Goal: Transaction & Acquisition: Purchase product/service

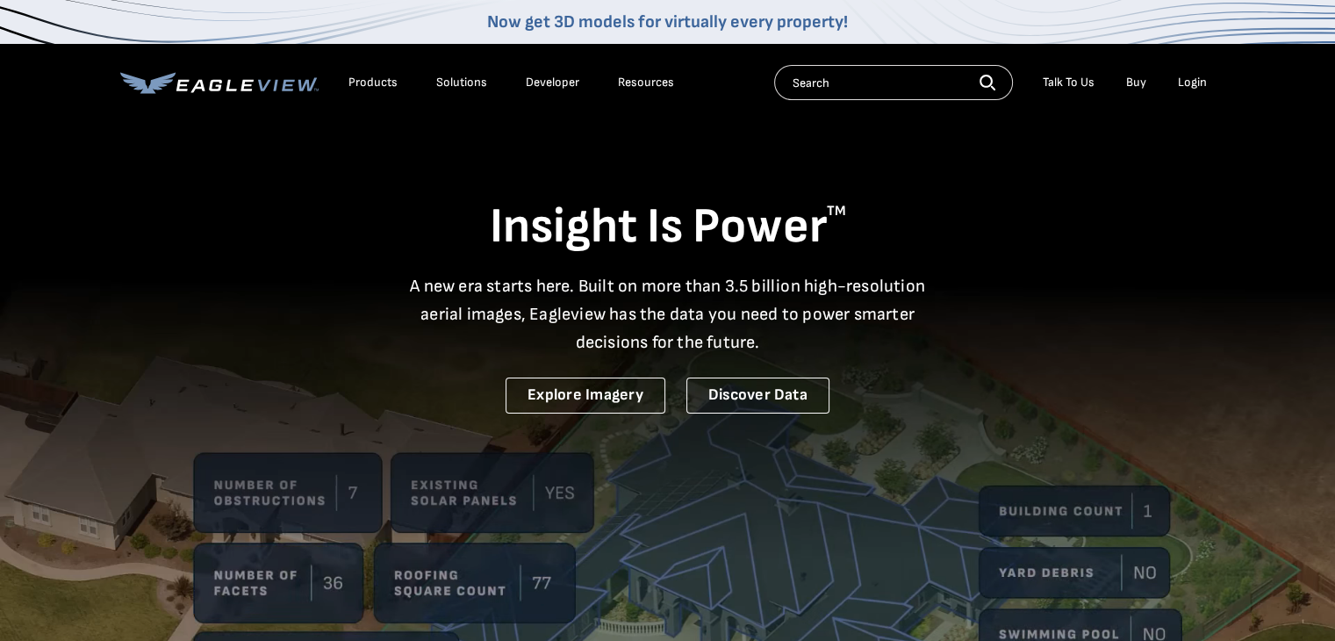
click at [1201, 80] on div "Login" at bounding box center [1192, 83] width 29 height 16
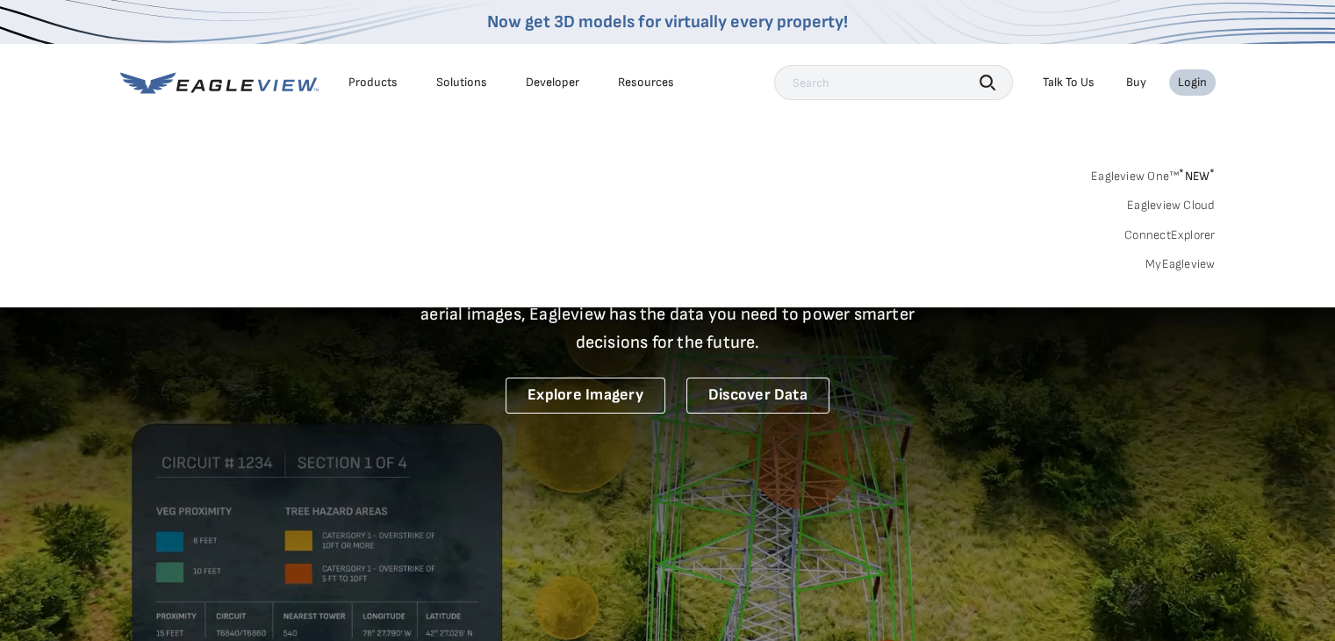
click at [1181, 263] on link "MyEagleview" at bounding box center [1180, 264] width 70 height 16
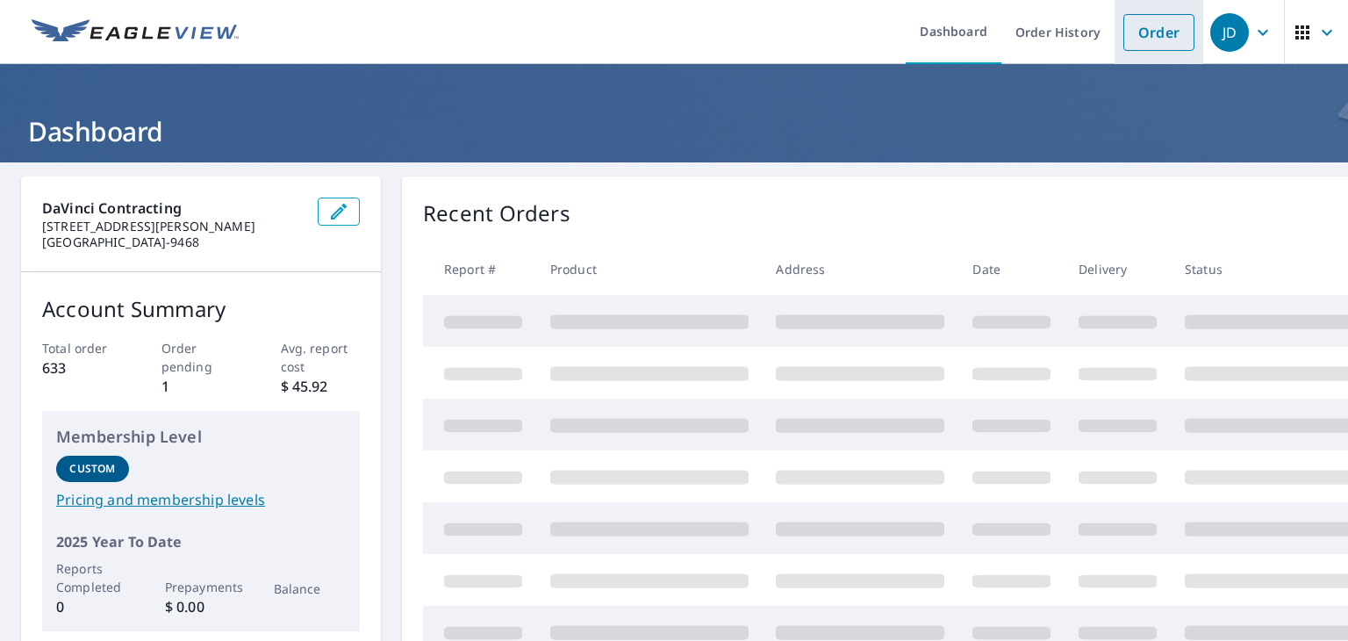
click at [1148, 30] on link "Order" at bounding box center [1158, 32] width 71 height 37
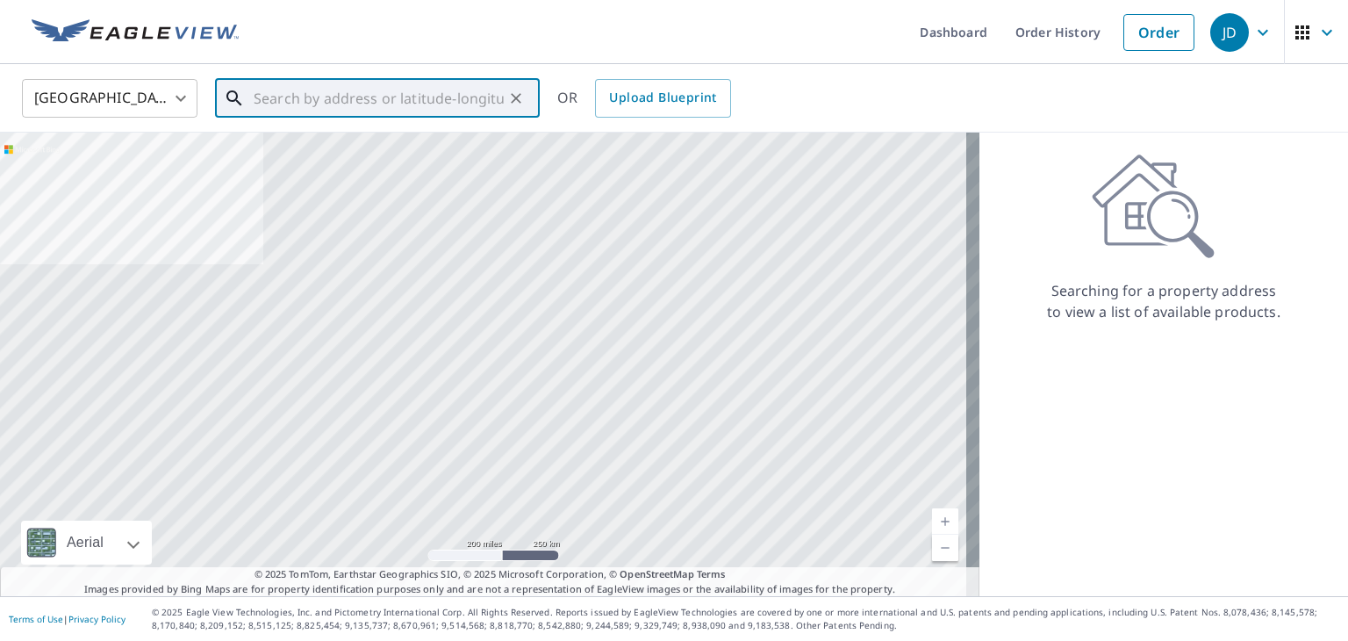
click at [292, 111] on input "text" at bounding box center [379, 98] width 250 height 49
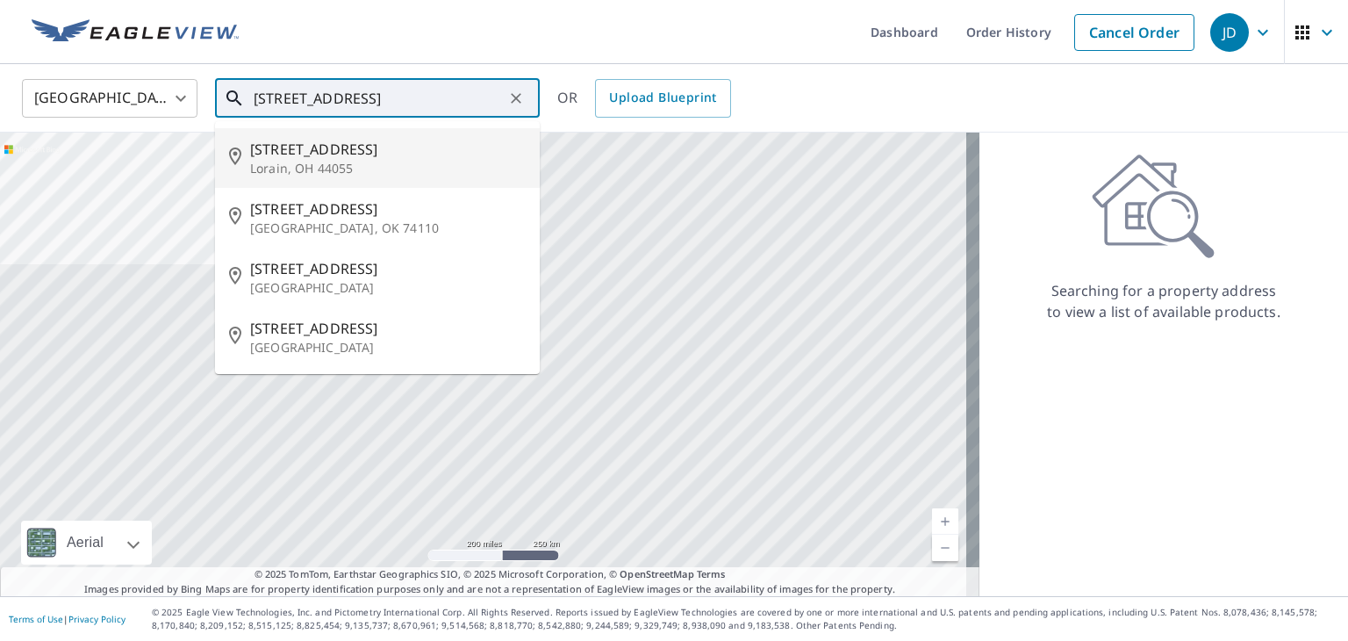
click at [286, 143] on span "2117 E 31st St" at bounding box center [388, 149] width 276 height 21
type input "2117 E 31st St Lorain, OH 44055"
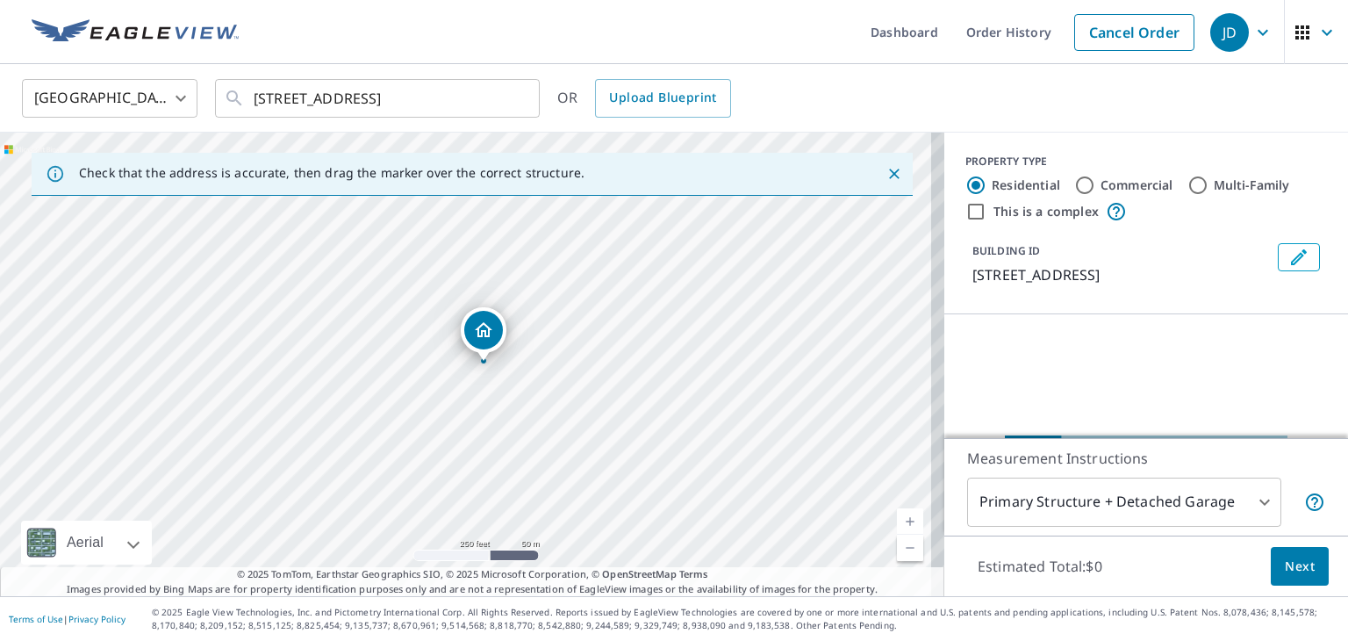
click at [477, 336] on icon "Dropped pin, building 1, Residential property, 2117 E 31st St Lorain, OH 44055" at bounding box center [484, 329] width 18 height 15
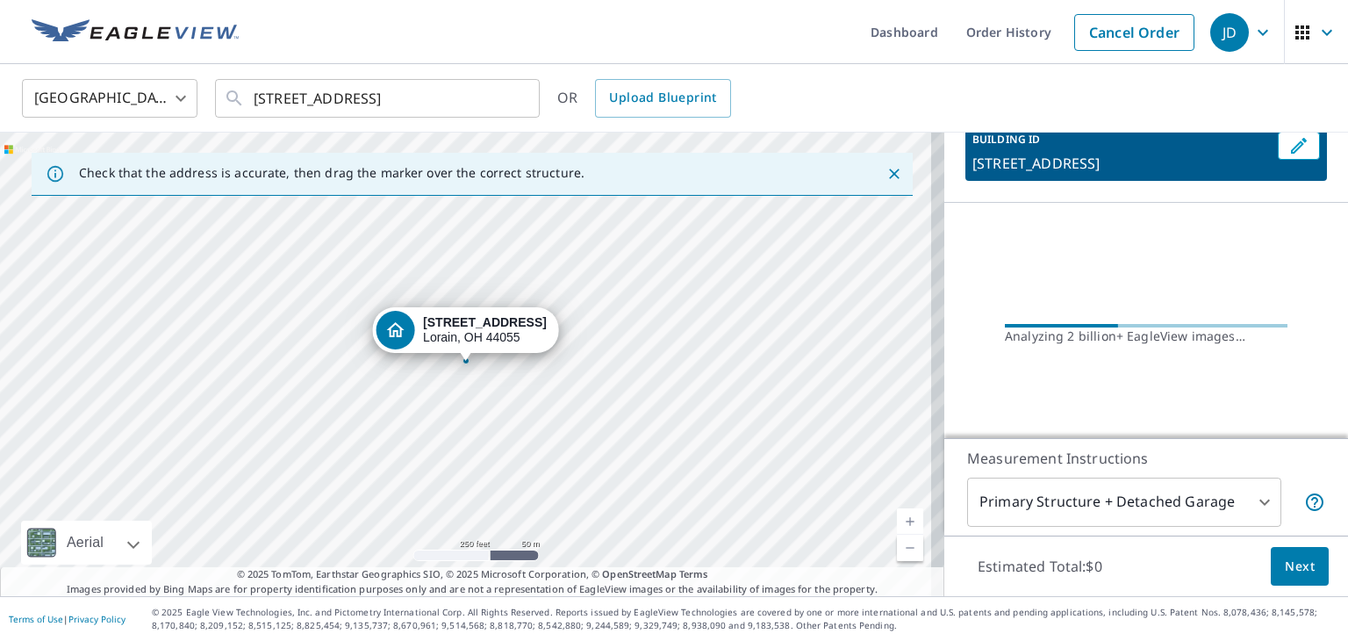
scroll to position [115, 0]
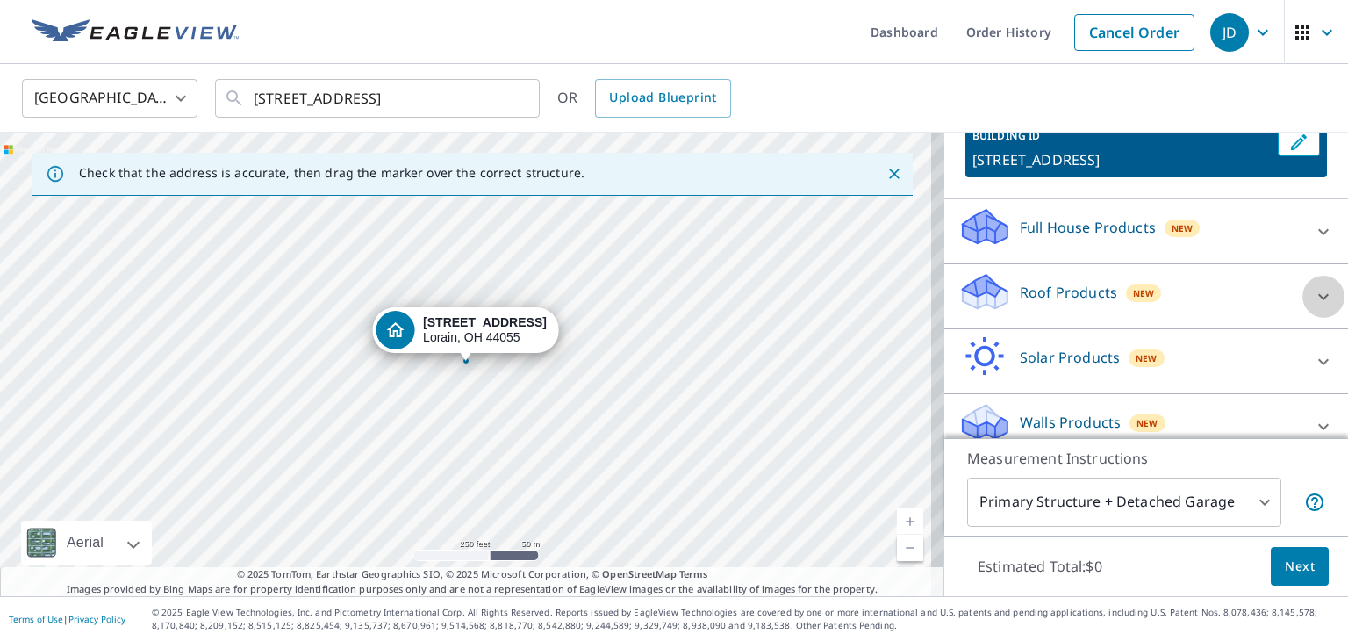
click at [1313, 294] on icon at bounding box center [1323, 296] width 21 height 21
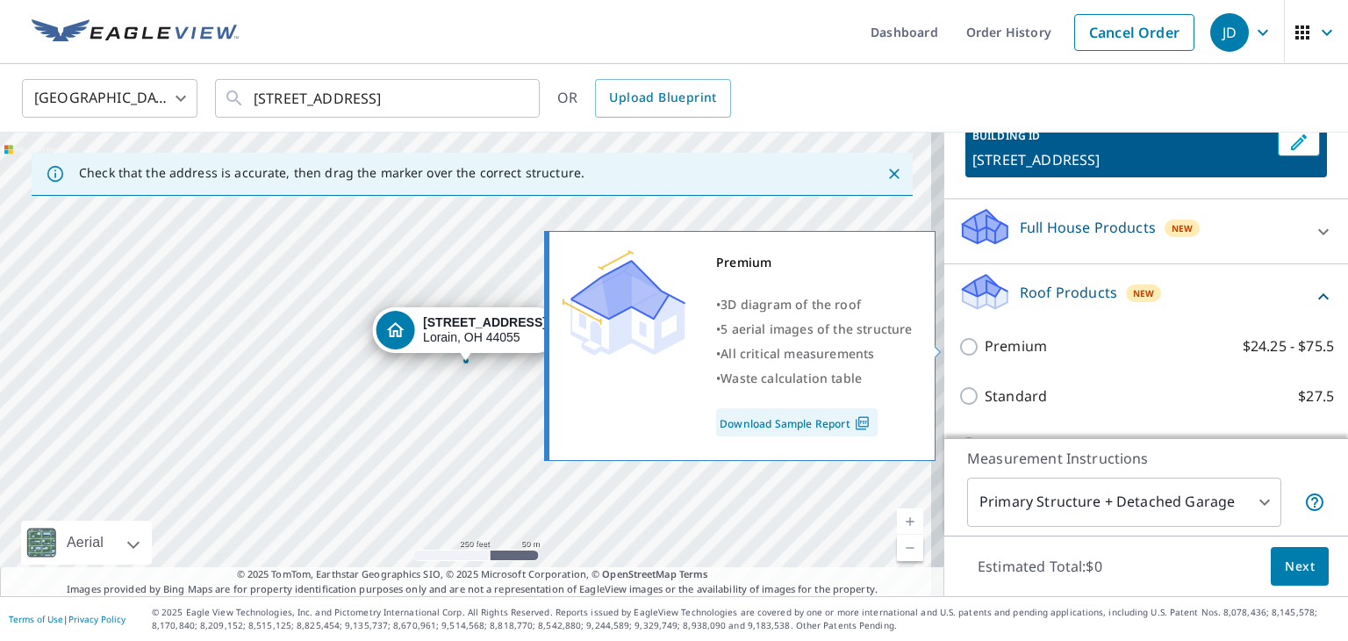
click at [958, 341] on input "Premium $24.25 - $75.5" at bounding box center [971, 346] width 26 height 21
checkbox input "true"
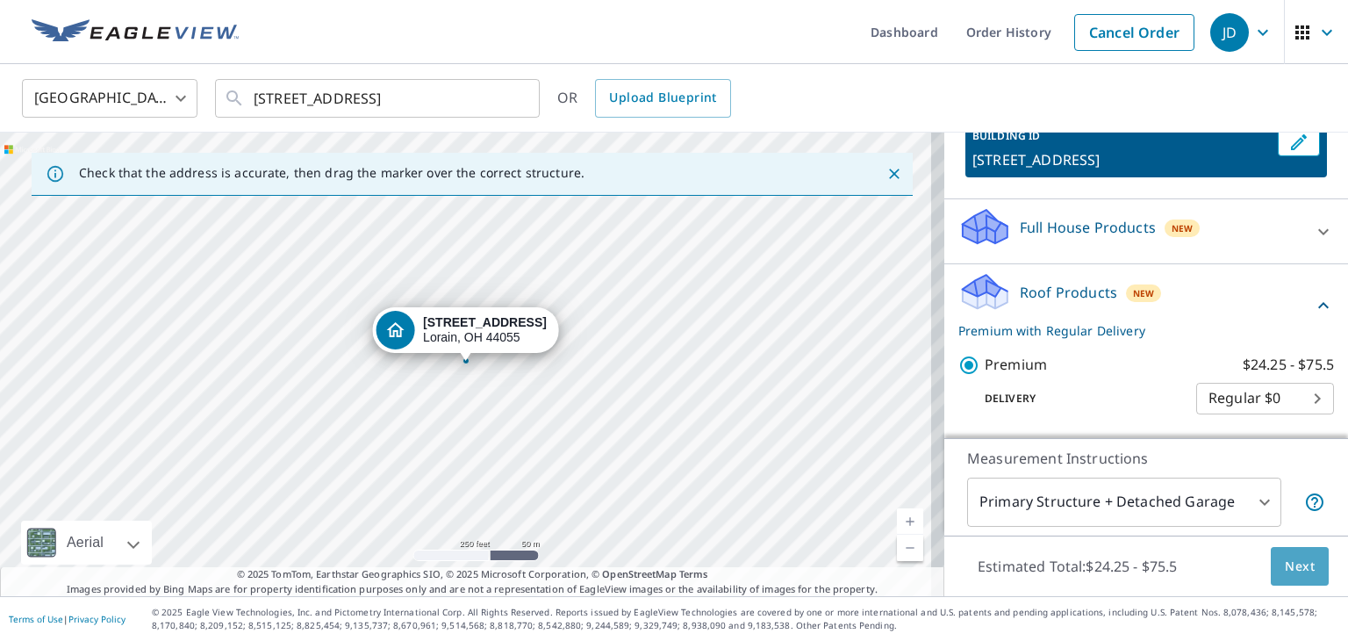
click at [1285, 567] on span "Next" at bounding box center [1300, 567] width 30 height 22
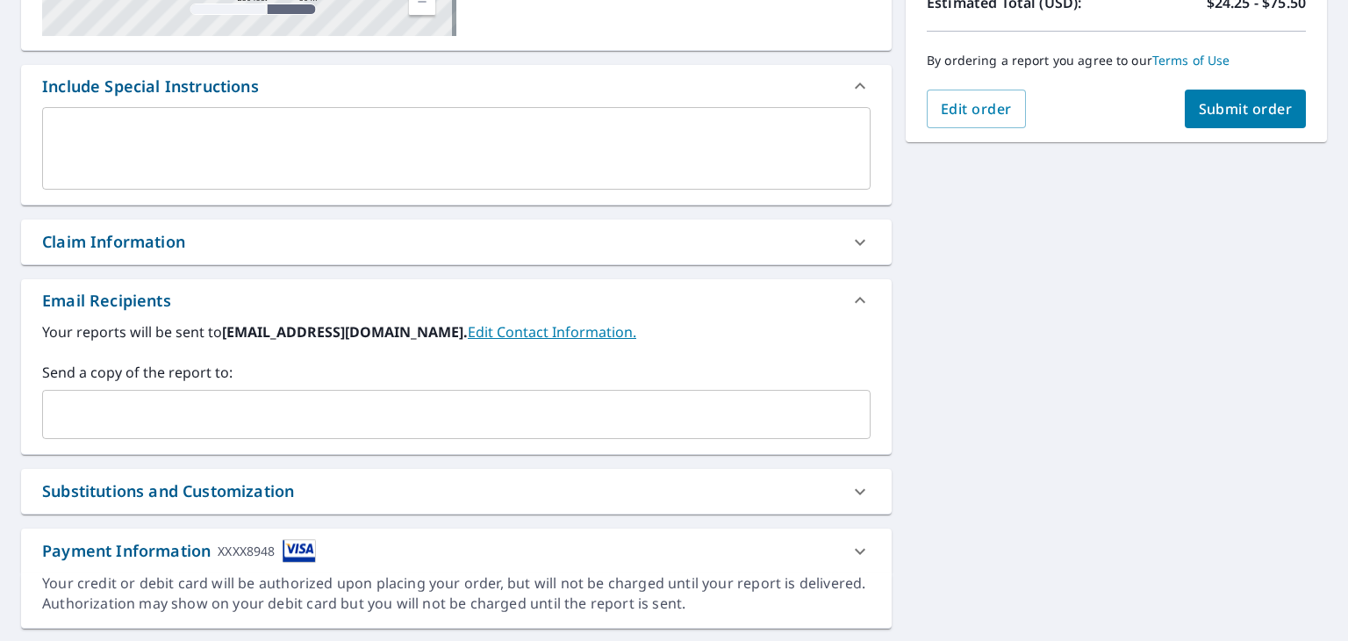
scroll to position [417, 0]
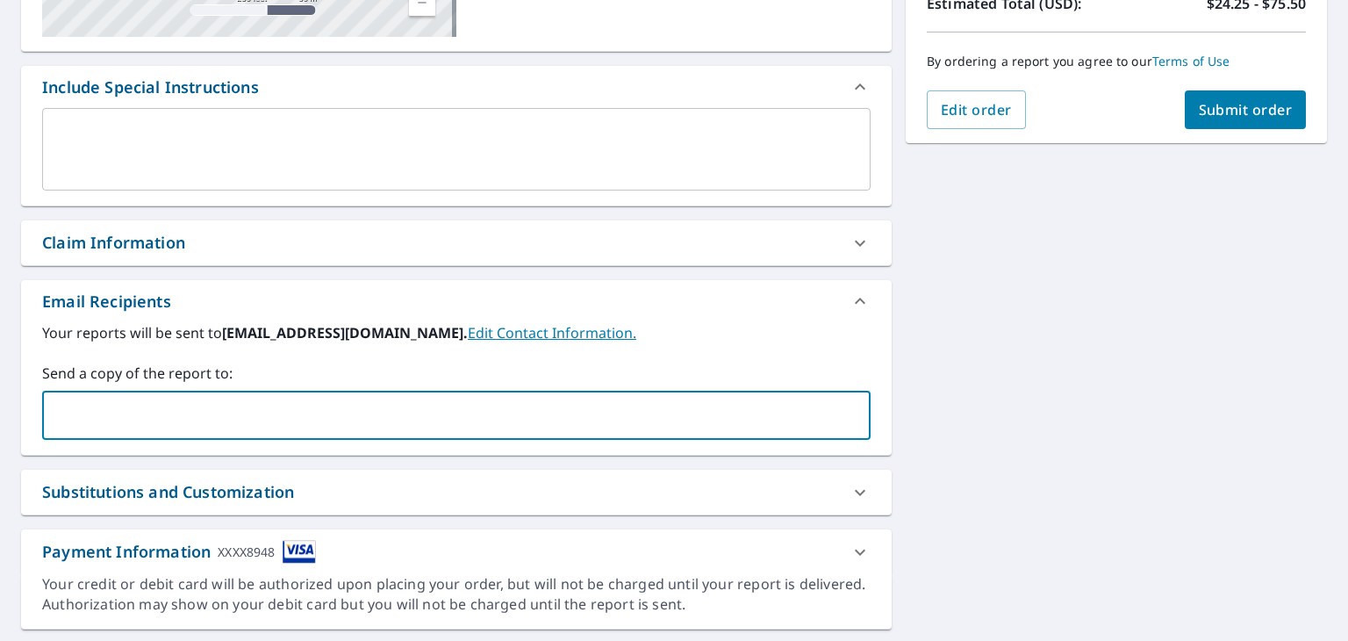
click at [150, 410] on input "text" at bounding box center [443, 414] width 786 height 33
type input "gjsanabria@netzero.com"
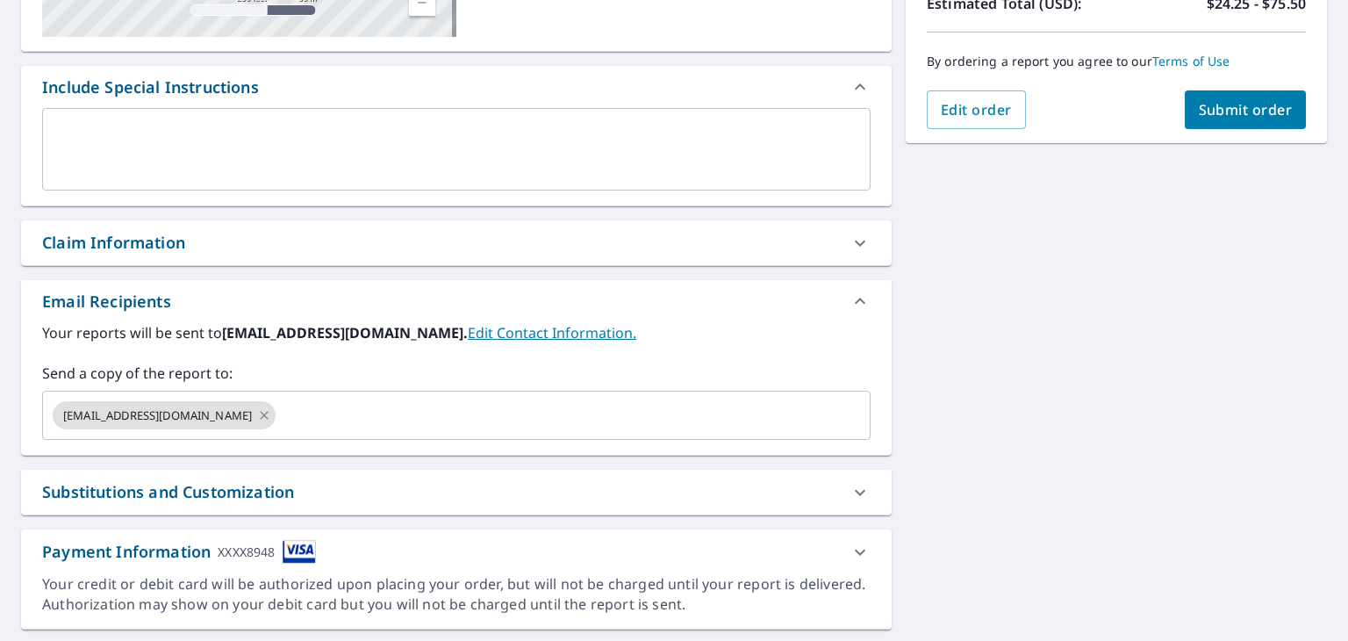
drag, startPoint x: 1333, startPoint y: 390, endPoint x: 1316, endPoint y: 534, distance: 145.8
click at [1347, 546] on div "Dashboard Order History Cancel Order JD Dashboard / Finalize Order Finalize Ord…" at bounding box center [674, 320] width 1348 height 641
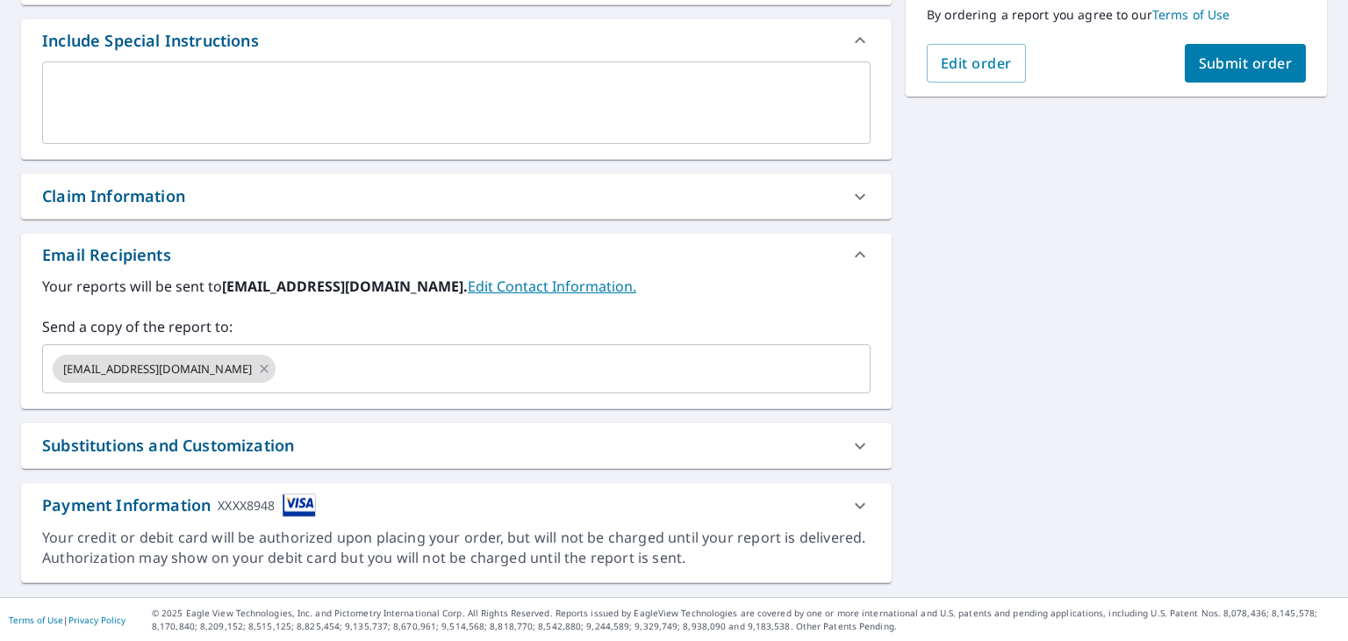
click at [1229, 54] on span "Submit order" at bounding box center [1246, 63] width 94 height 19
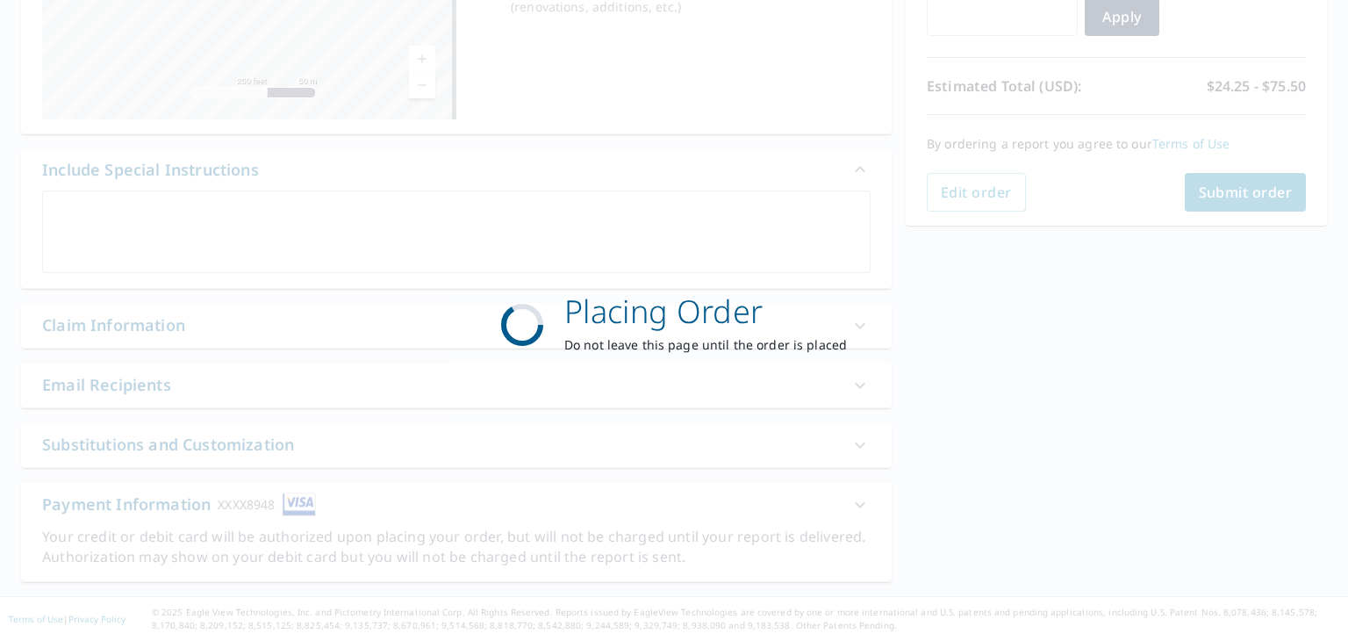
scroll to position [333, 0]
